Goal: Transaction & Acquisition: Purchase product/service

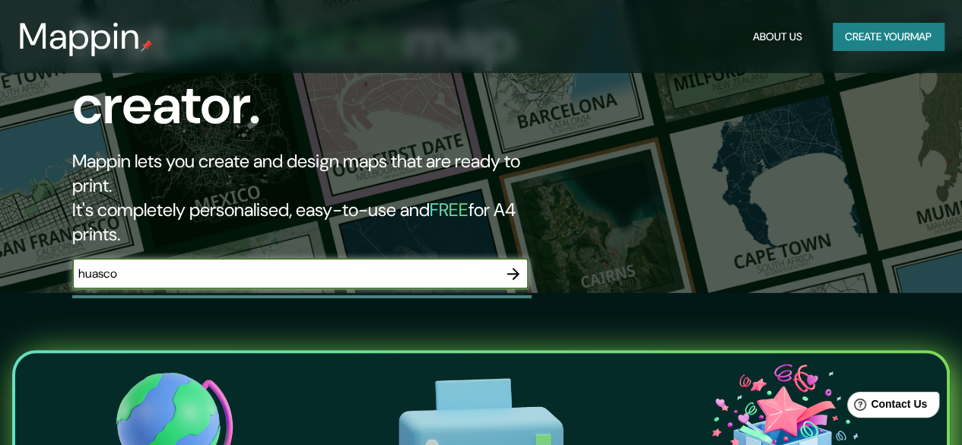
scroll to position [170, 0]
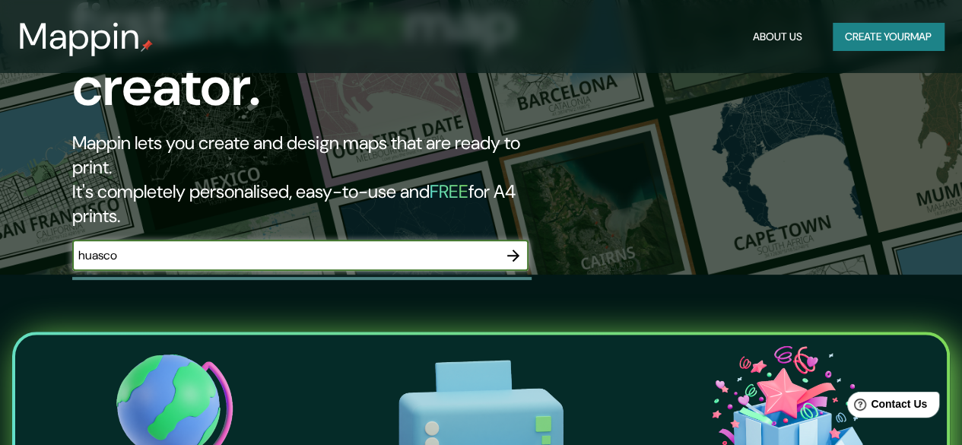
type input "huasco"
click at [515, 246] on icon "button" at bounding box center [513, 255] width 18 height 18
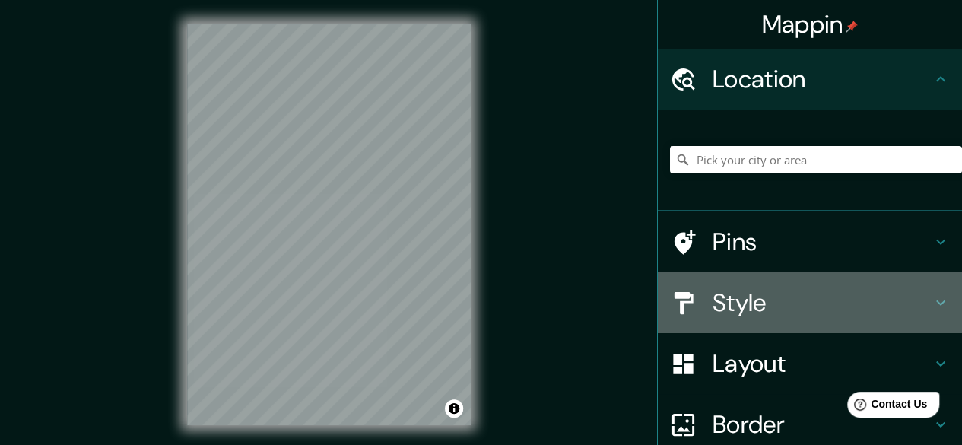
click at [728, 292] on h4 "Style" at bounding box center [821, 302] width 219 height 30
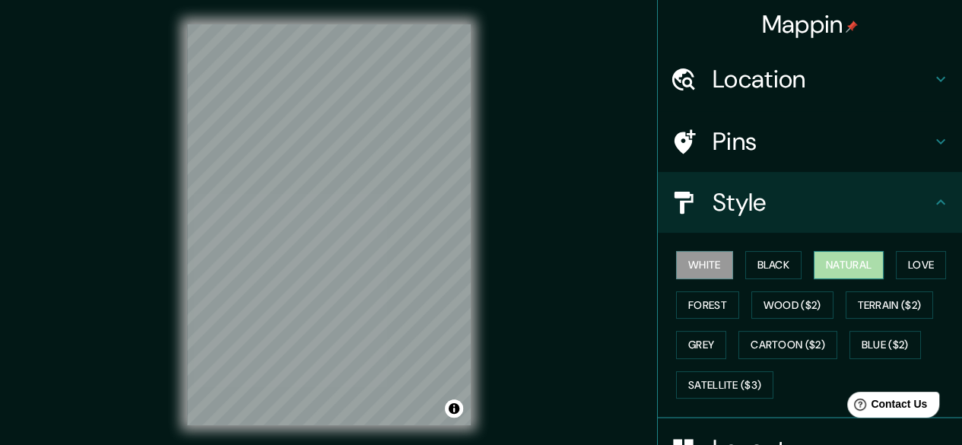
click at [813, 259] on button "Natural" at bounding box center [848, 265] width 70 height 28
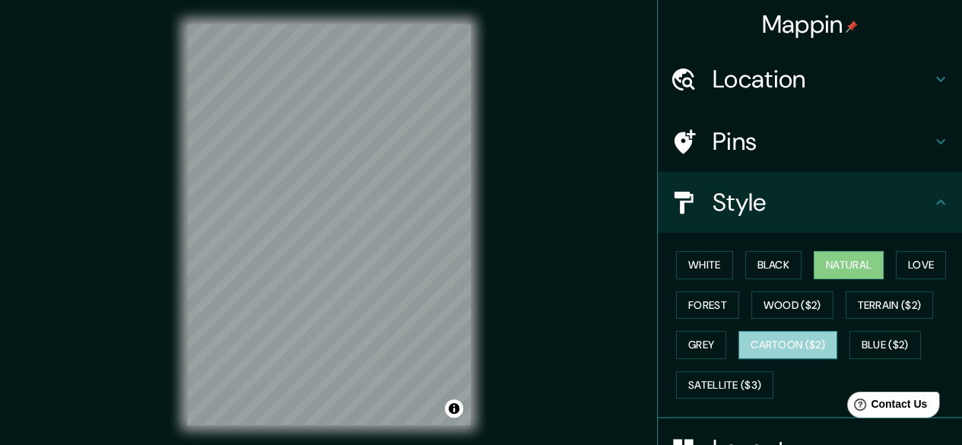
click at [798, 342] on button "Cartoon ($2)" at bounding box center [787, 345] width 99 height 28
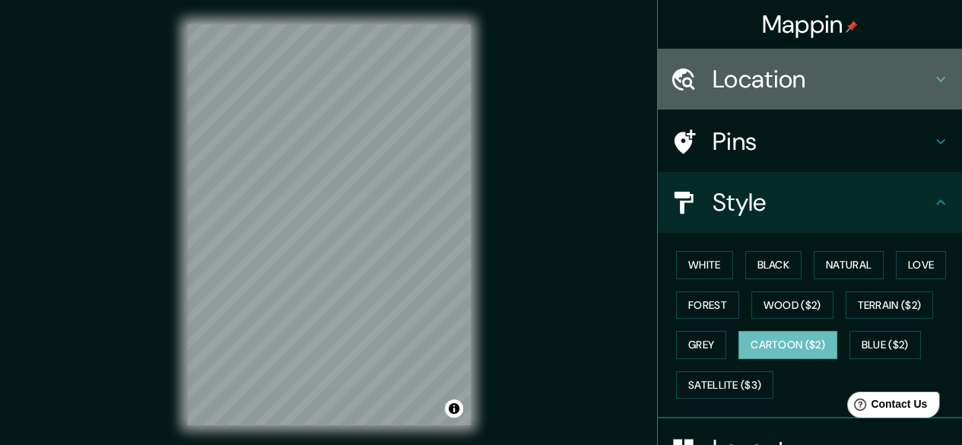
click at [743, 94] on h4 "Location" at bounding box center [821, 79] width 219 height 30
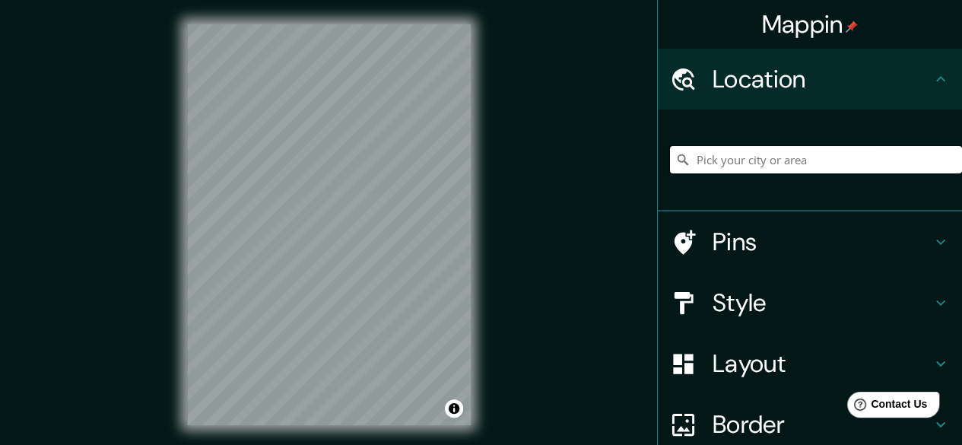
click at [740, 151] on input "Pick your city or area" at bounding box center [816, 159] width 292 height 27
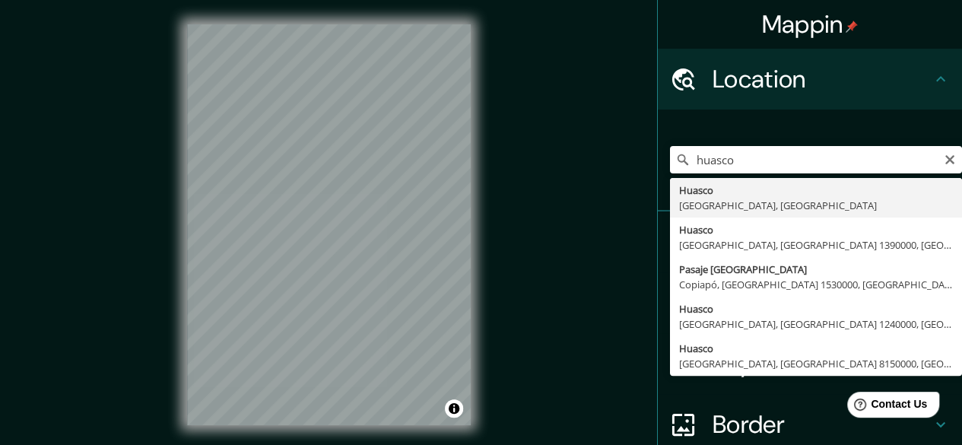
type input "[GEOGRAPHIC_DATA], [GEOGRAPHIC_DATA], [GEOGRAPHIC_DATA]"
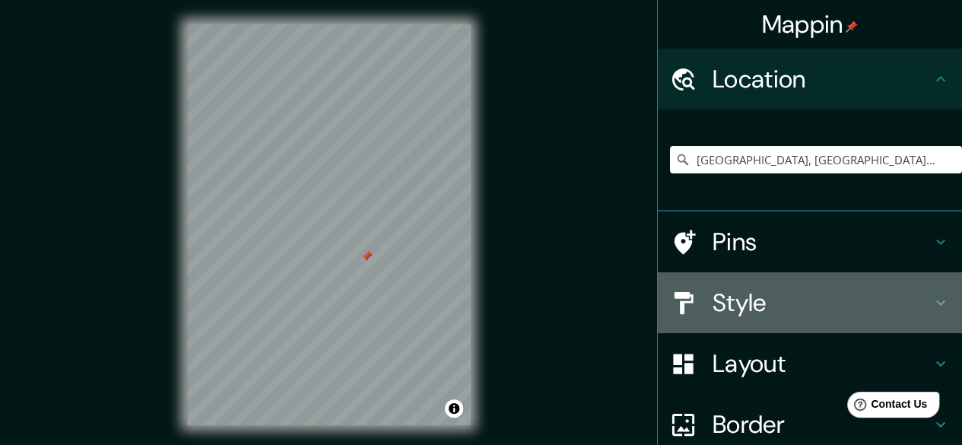
click at [782, 296] on h4 "Style" at bounding box center [821, 302] width 219 height 30
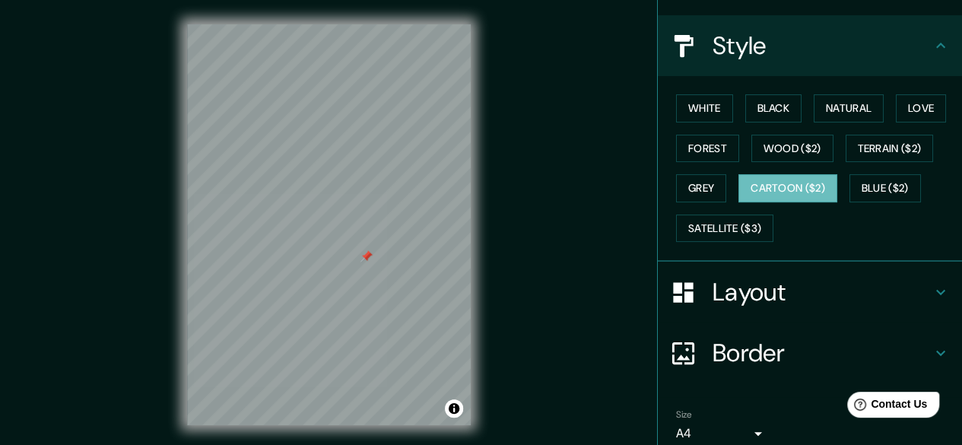
scroll to position [219, 0]
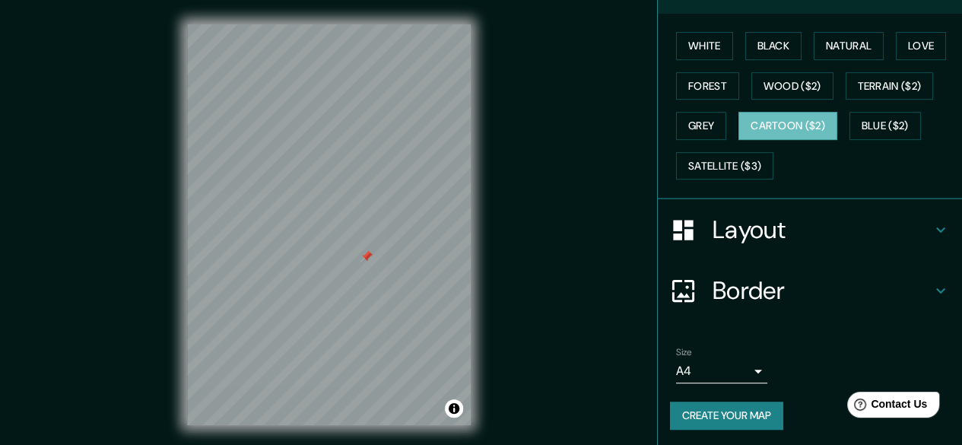
click at [820, 230] on h4 "Layout" at bounding box center [821, 229] width 219 height 30
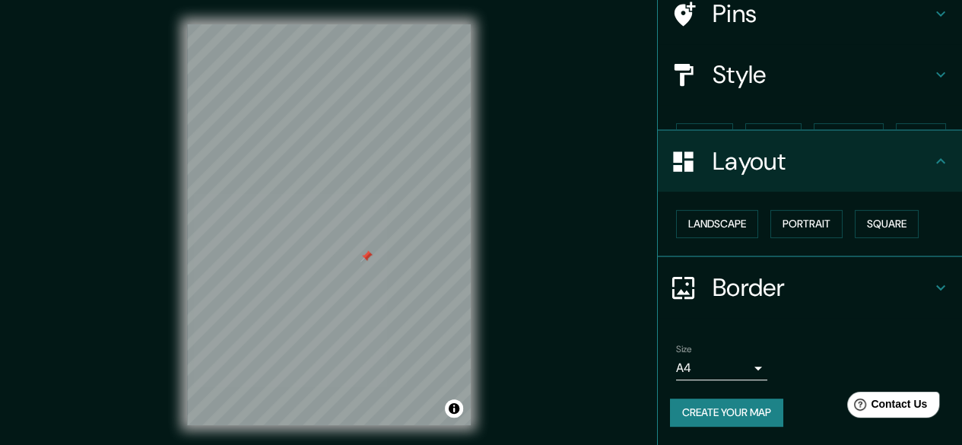
scroll to position [100, 0]
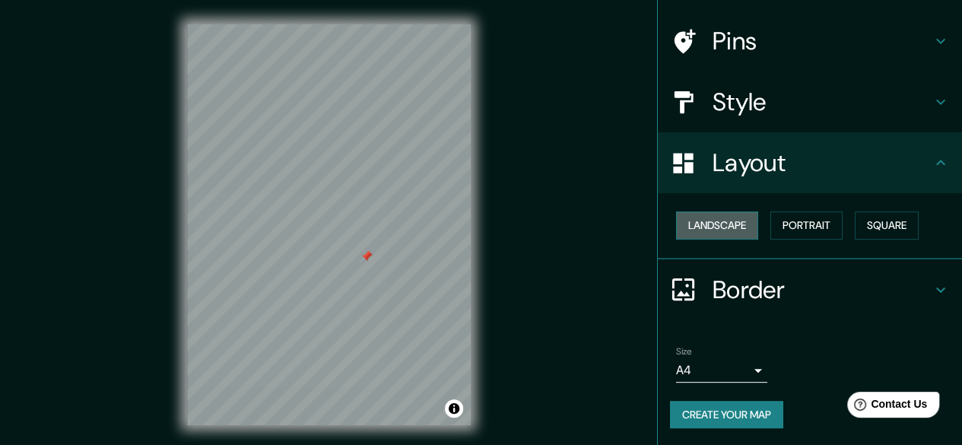
click at [737, 227] on button "Landscape" at bounding box center [717, 225] width 82 height 28
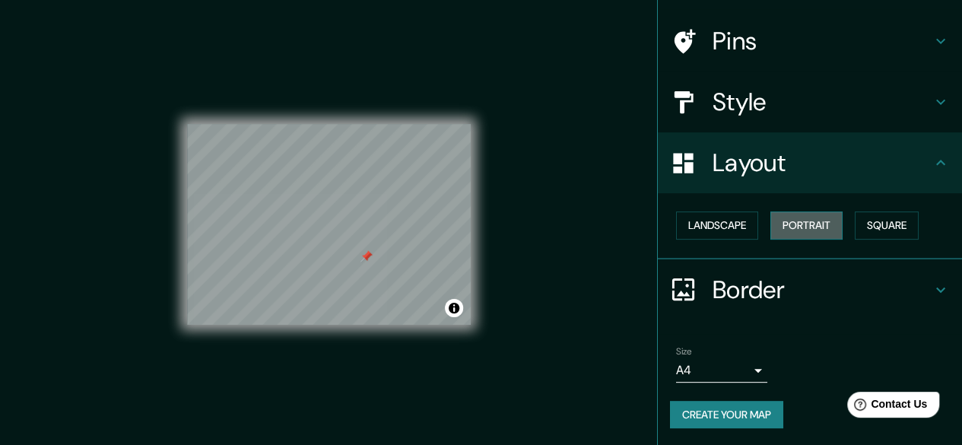
click at [813, 223] on button "Portrait" at bounding box center [806, 225] width 72 height 28
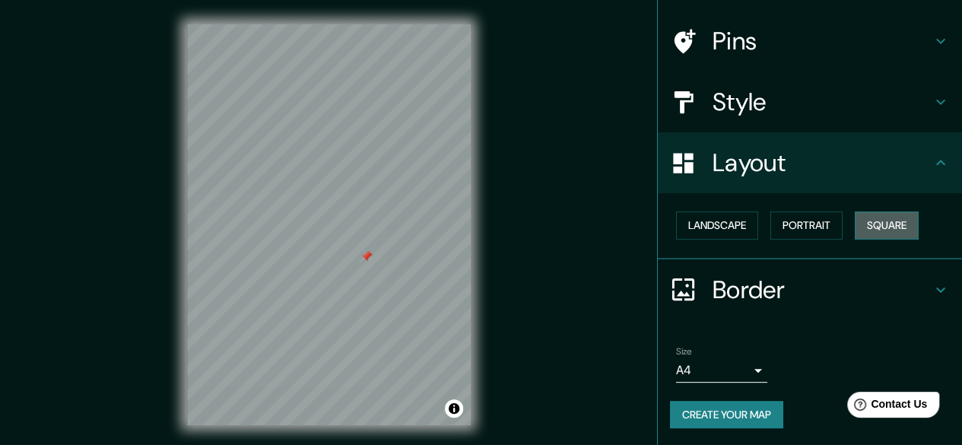
click at [877, 231] on button "Square" at bounding box center [886, 225] width 64 height 28
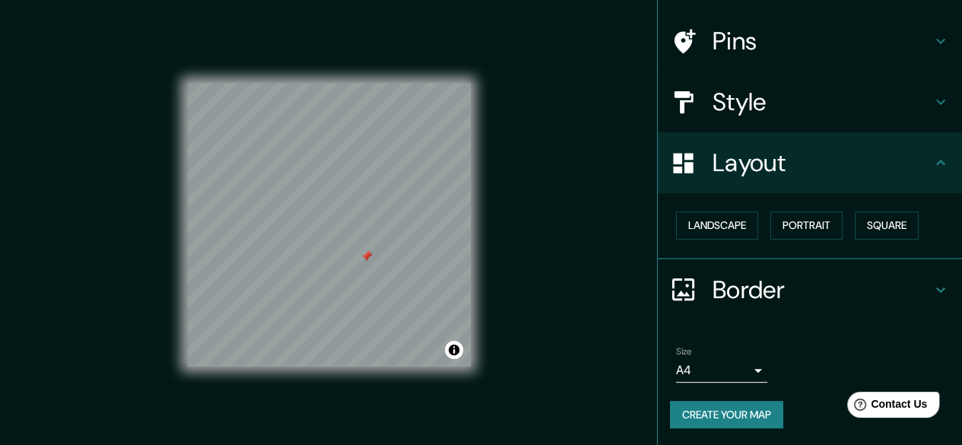
click at [731, 54] on h4 "Pins" at bounding box center [821, 41] width 219 height 30
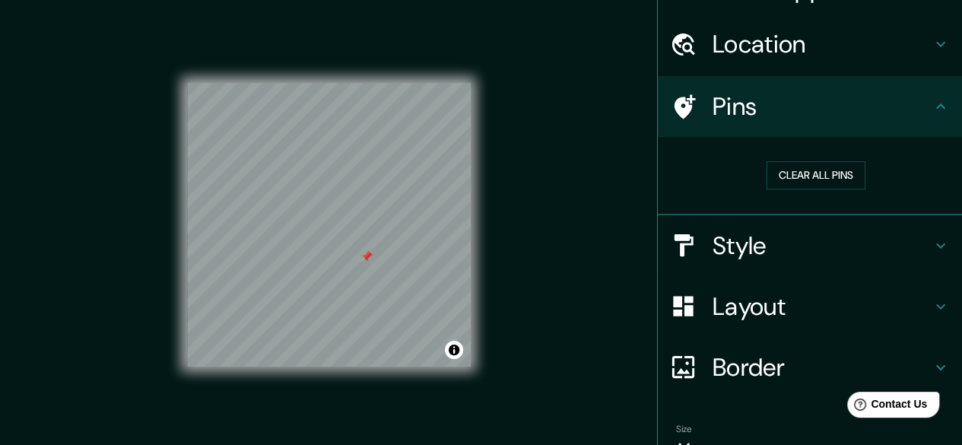
scroll to position [0, 0]
